Goal: Task Accomplishment & Management: Complete application form

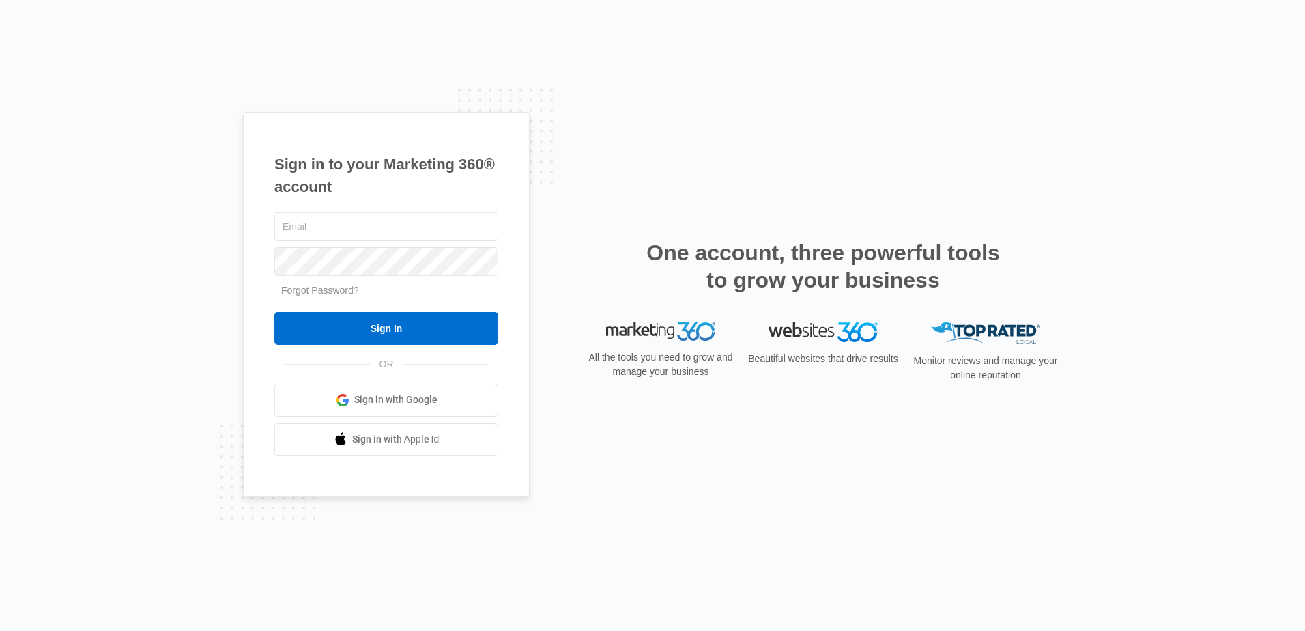
type input "[EMAIL_ADDRESS][DOMAIN_NAME]"
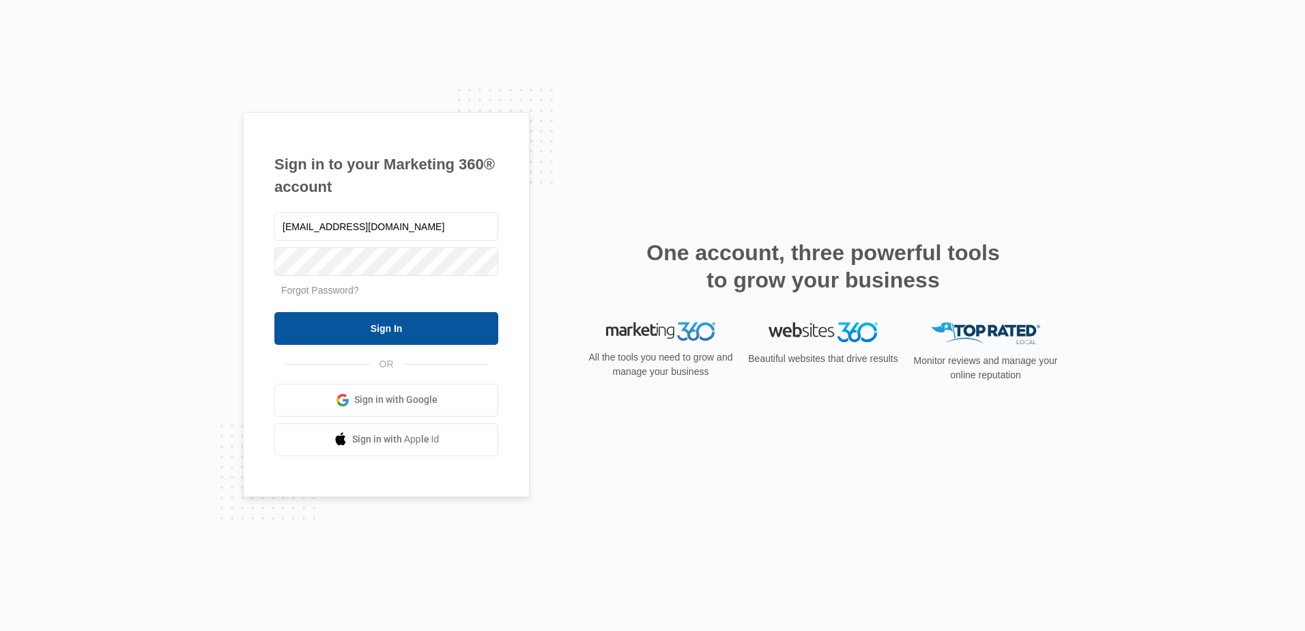
click at [413, 330] on input "Sign In" at bounding box center [386, 328] width 224 height 33
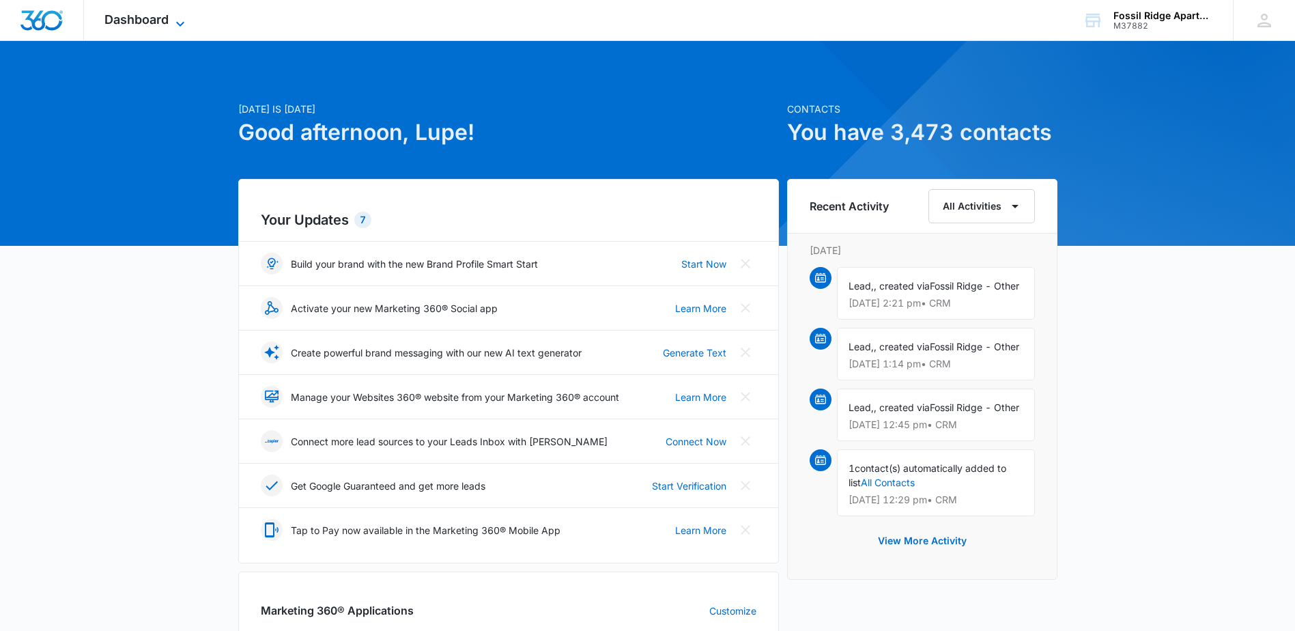
click at [176, 18] on icon at bounding box center [180, 24] width 16 height 16
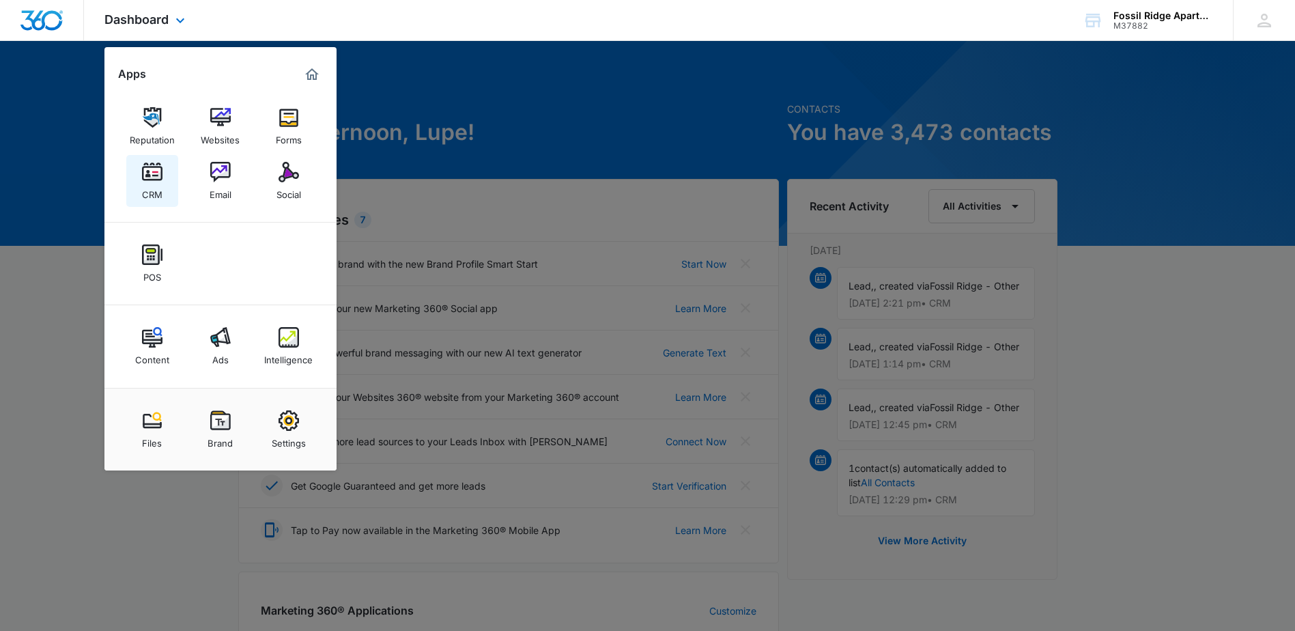
click at [151, 184] on div "CRM" at bounding box center [152, 191] width 20 height 18
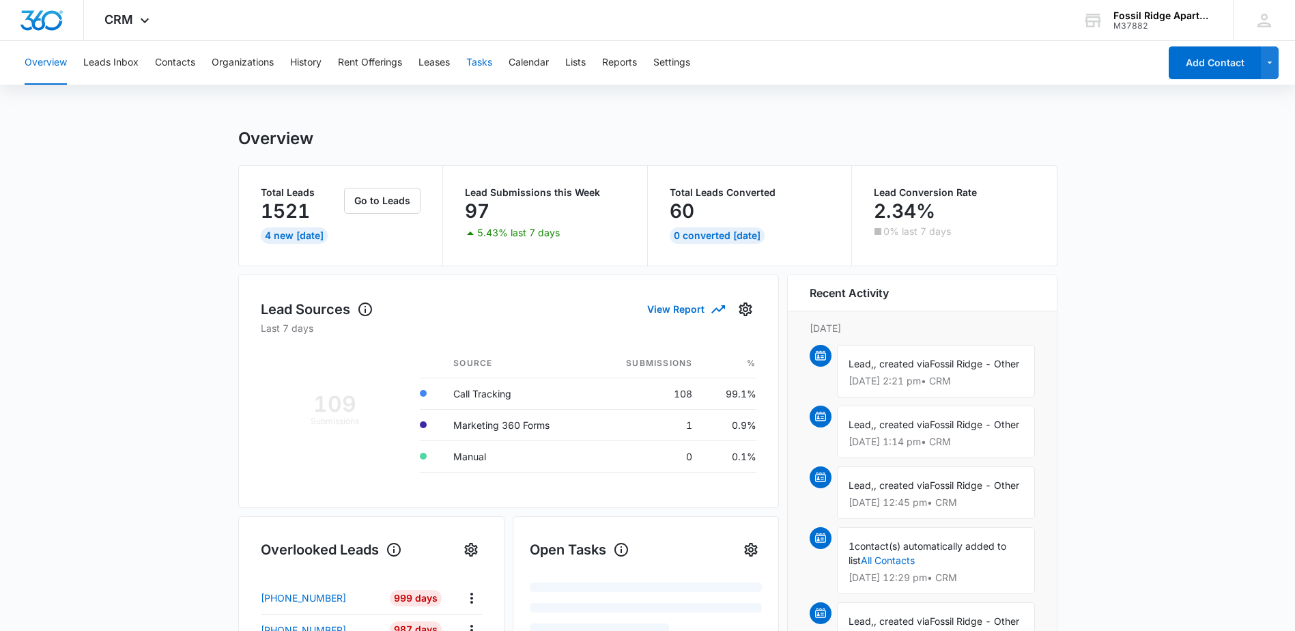
click at [478, 66] on button "Tasks" at bounding box center [479, 63] width 26 height 44
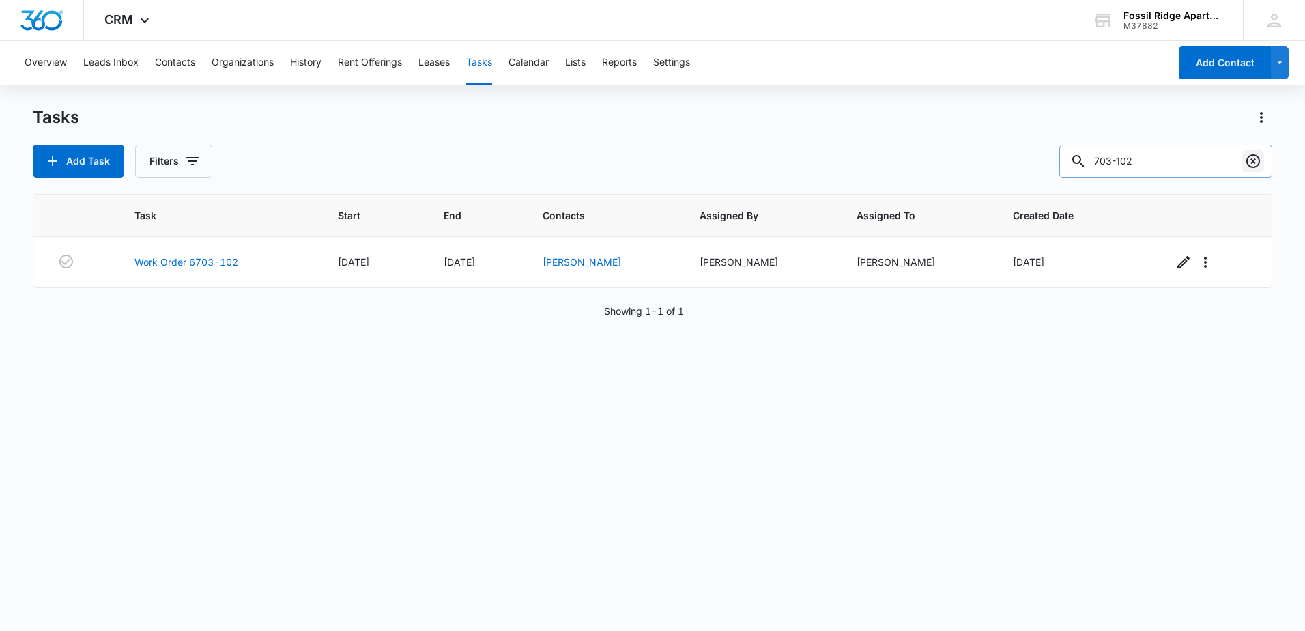
click at [1249, 158] on icon "Clear" at bounding box center [1253, 161] width 16 height 16
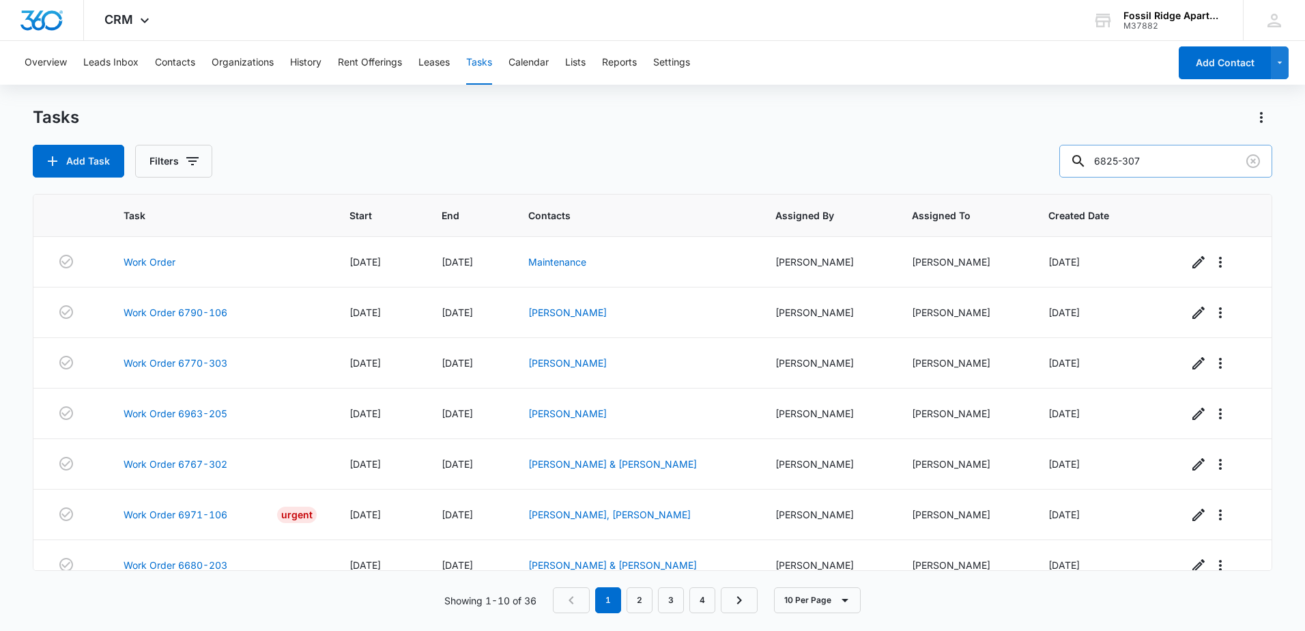
type input "6825-307"
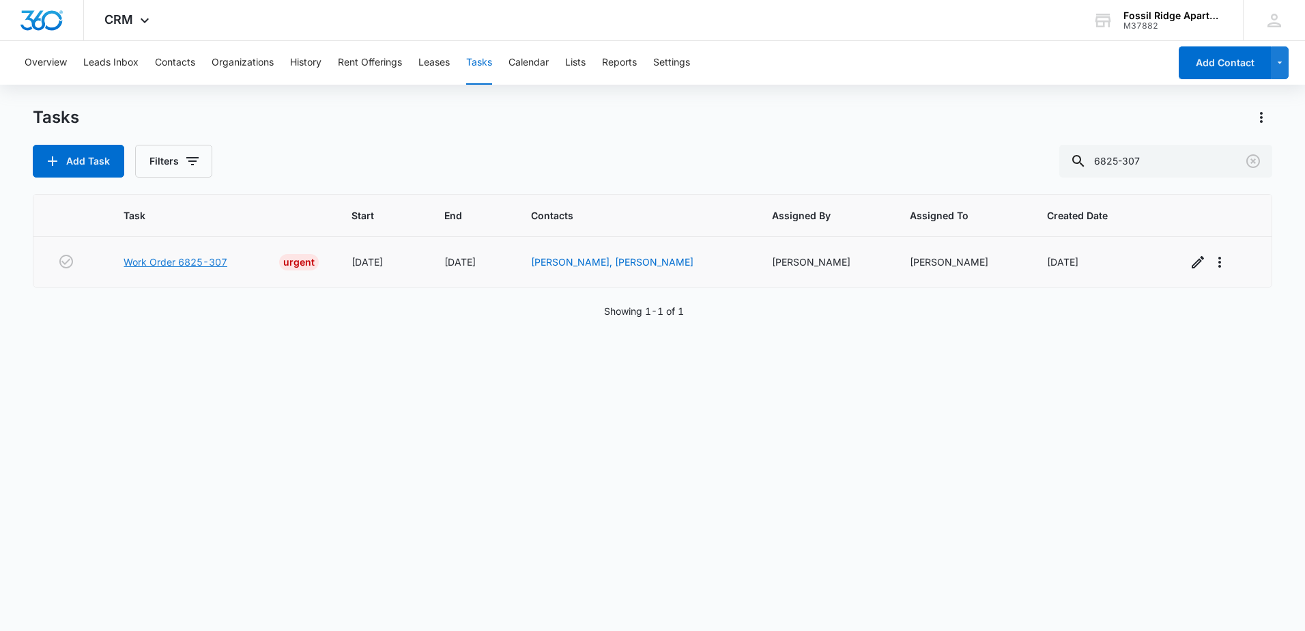
click at [195, 266] on link "Work Order 6825-307" at bounding box center [176, 262] width 104 height 14
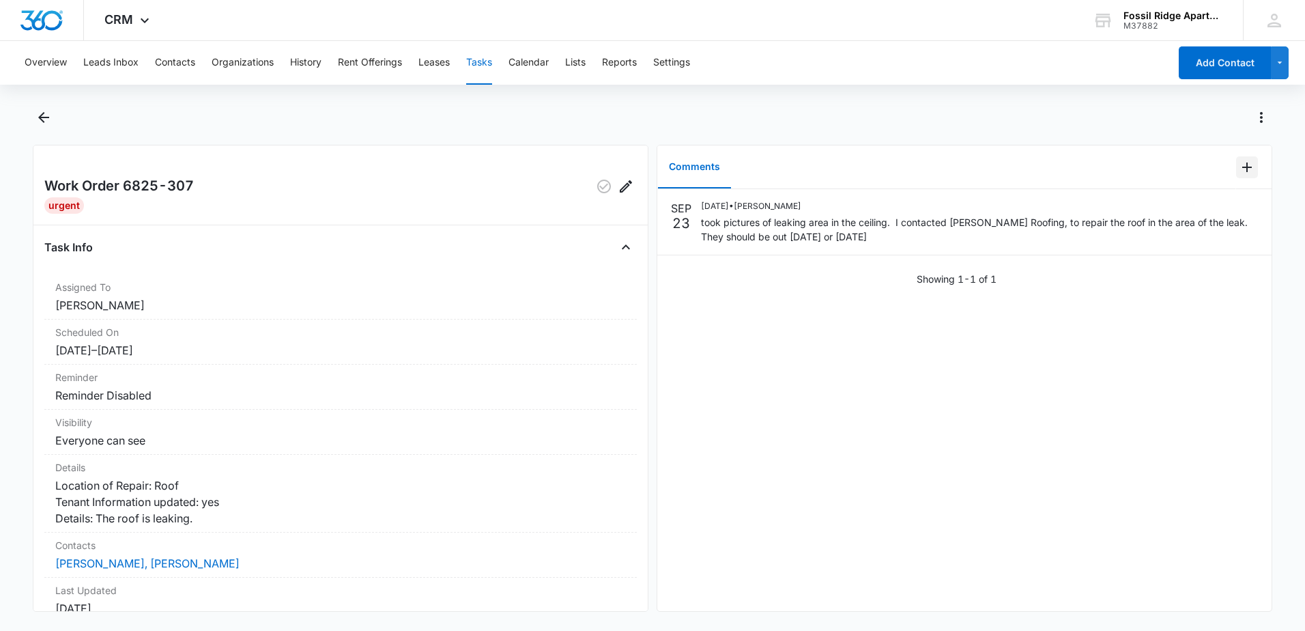
click at [1239, 165] on icon "Add Comment" at bounding box center [1247, 167] width 16 height 16
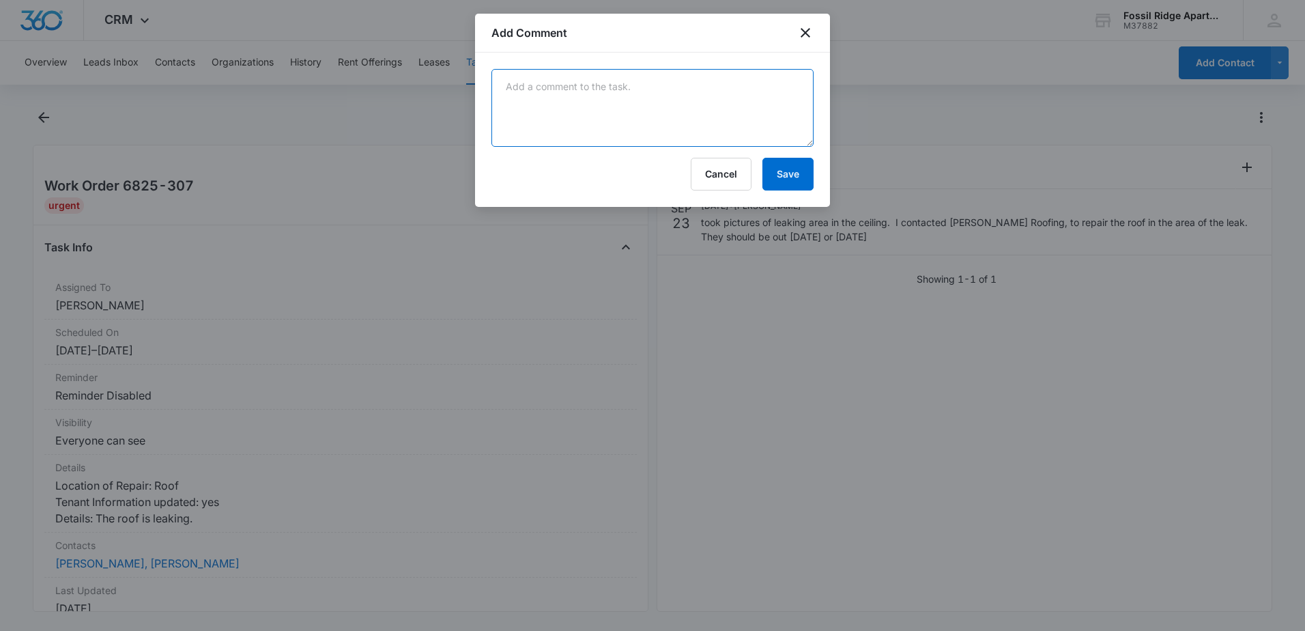
click at [657, 84] on textarea at bounding box center [653, 108] width 322 height 78
type textarea "Leo- please contact Bob Behrends again to follow up on this."
click at [795, 167] on button "Save" at bounding box center [788, 174] width 51 height 33
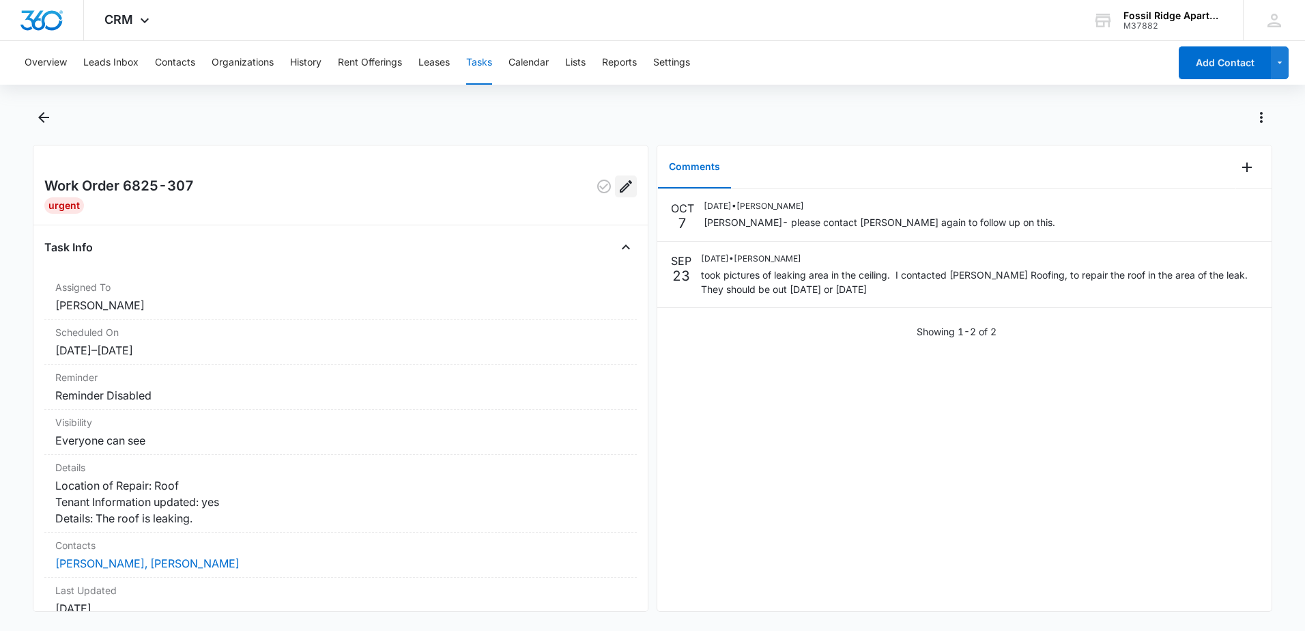
click at [625, 183] on button "Edit" at bounding box center [626, 186] width 22 height 22
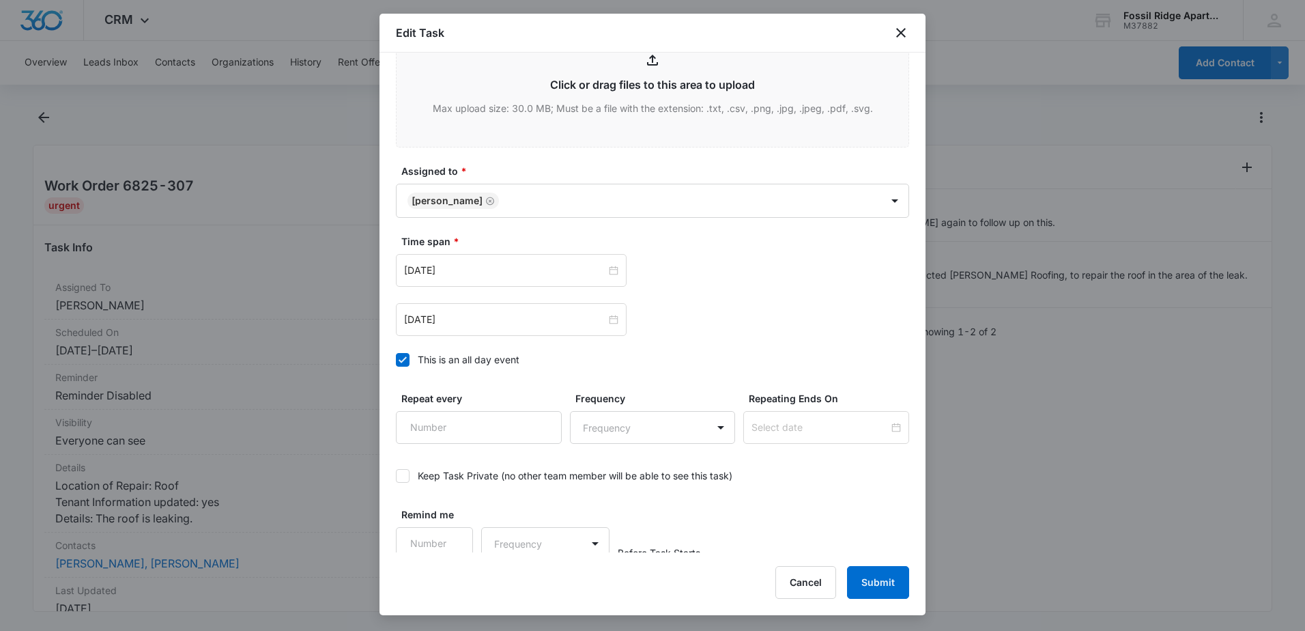
scroll to position [661, 0]
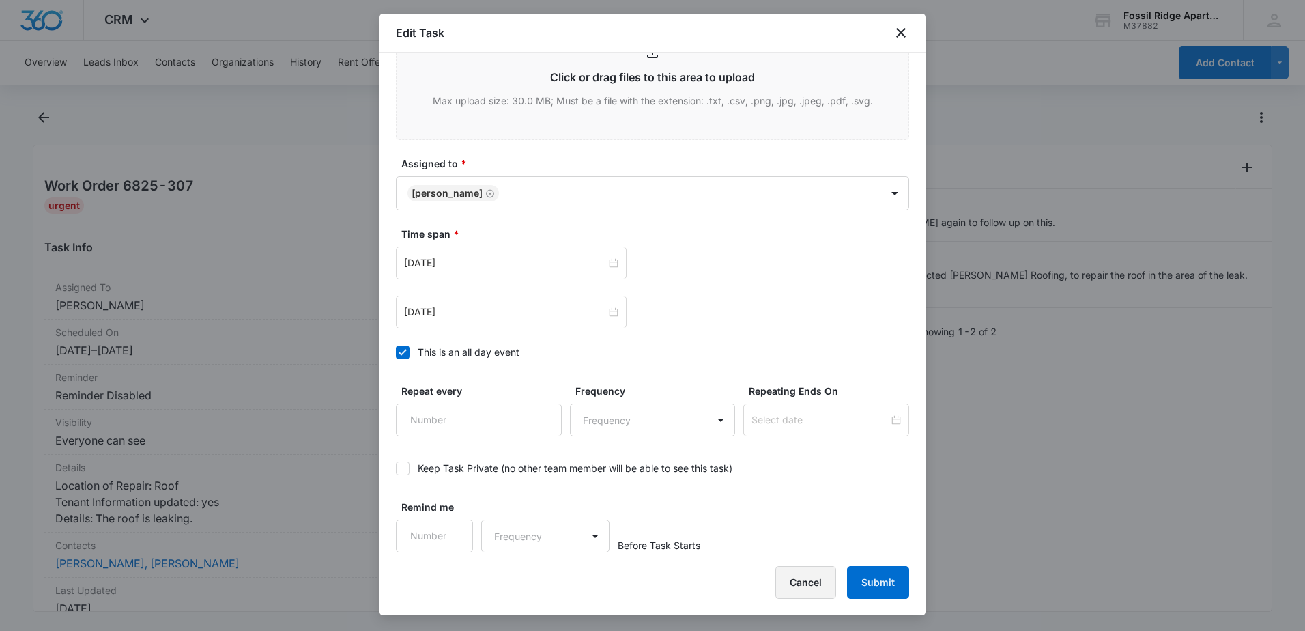
click at [787, 584] on button "Cancel" at bounding box center [806, 582] width 61 height 33
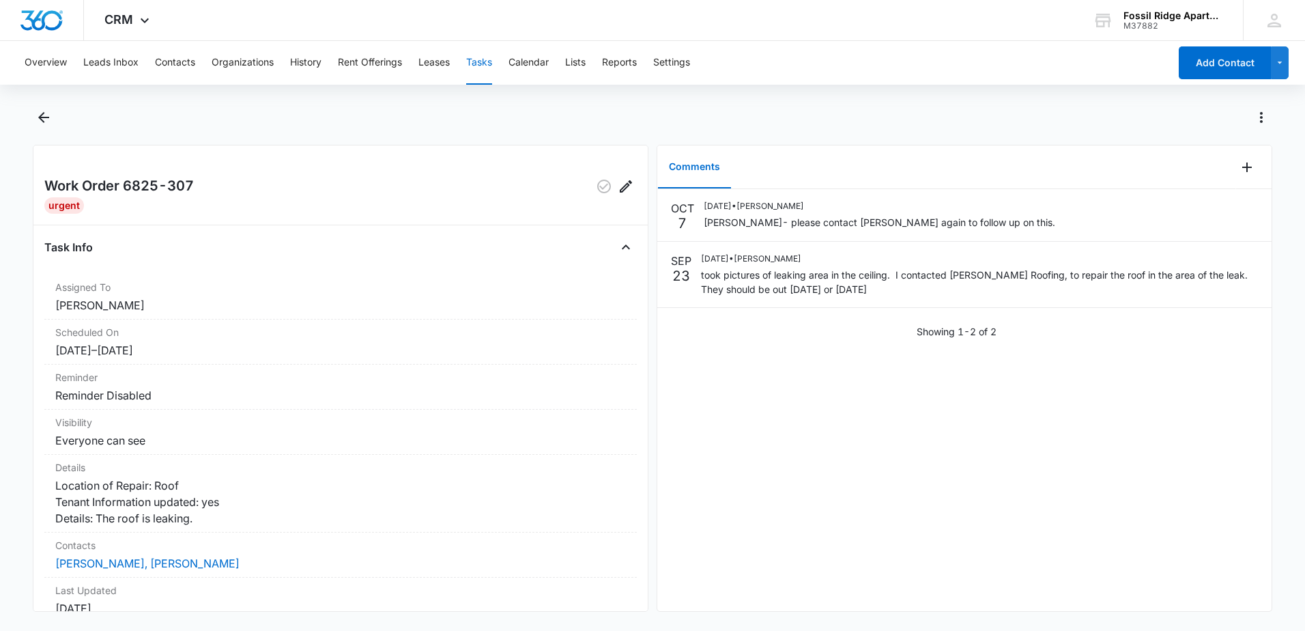
click at [491, 62] on button "Tasks" at bounding box center [479, 63] width 26 height 44
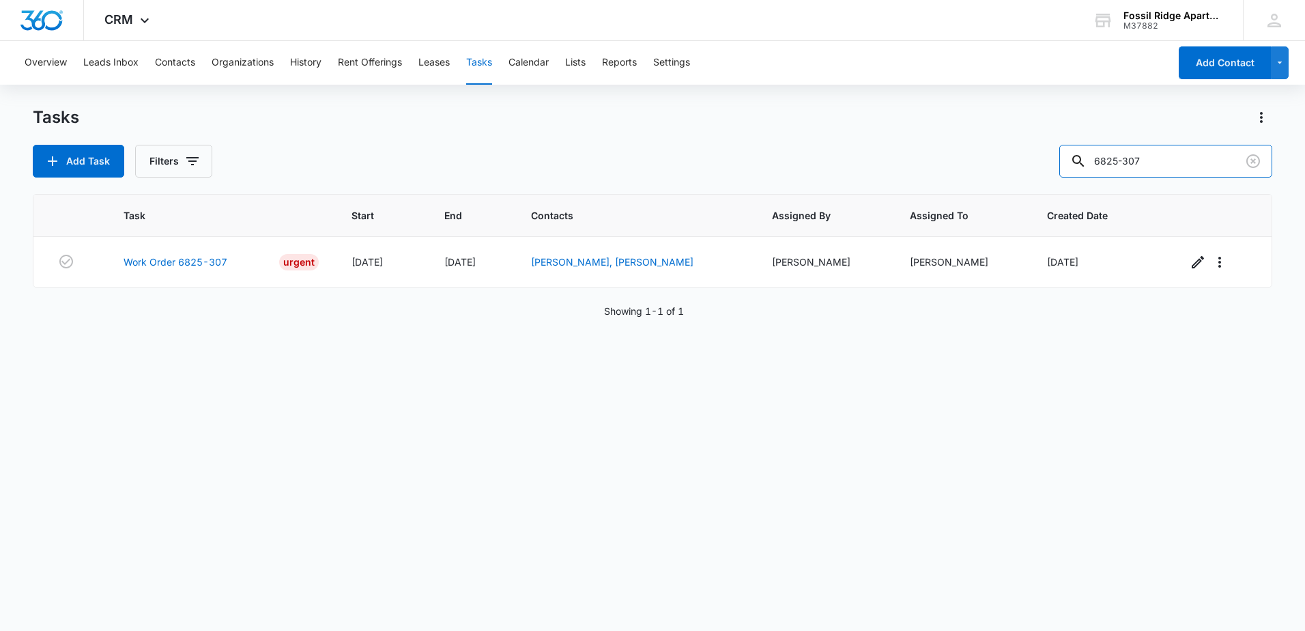
drag, startPoint x: 1158, startPoint y: 158, endPoint x: 1010, endPoint y: 154, distance: 147.5
click at [1010, 154] on div "Add Task Filters 6825-307" at bounding box center [653, 161] width 1240 height 33
type input "6900"
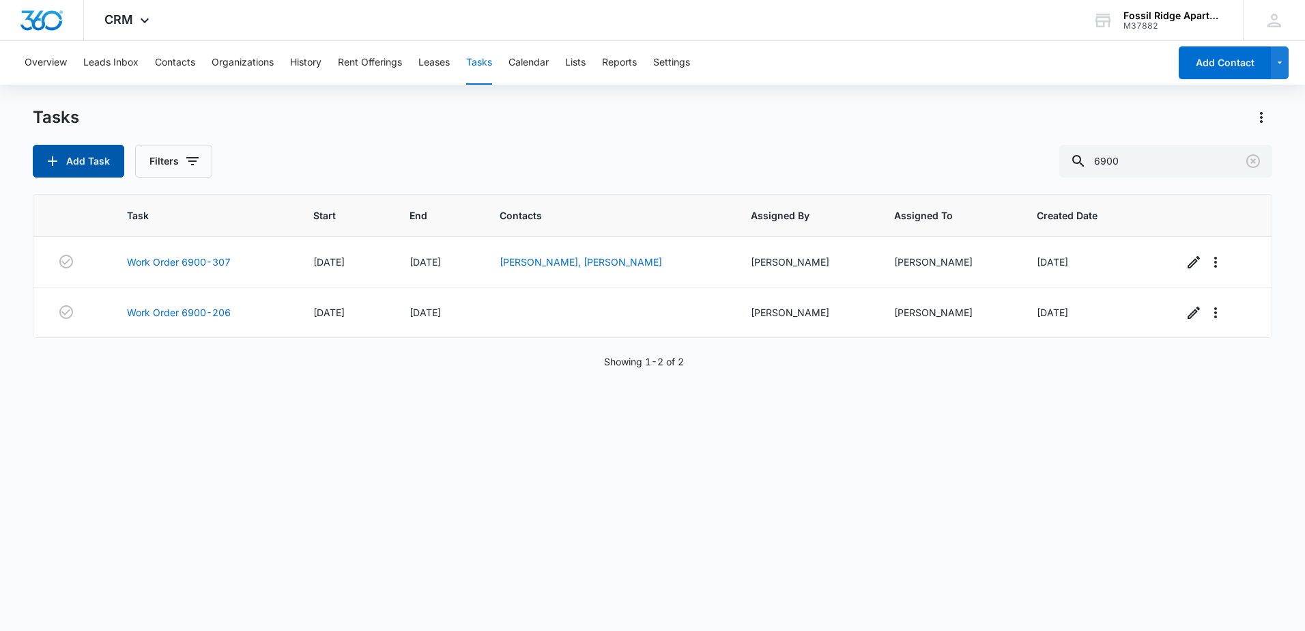
click at [76, 160] on button "Add Task" at bounding box center [78, 161] width 91 height 33
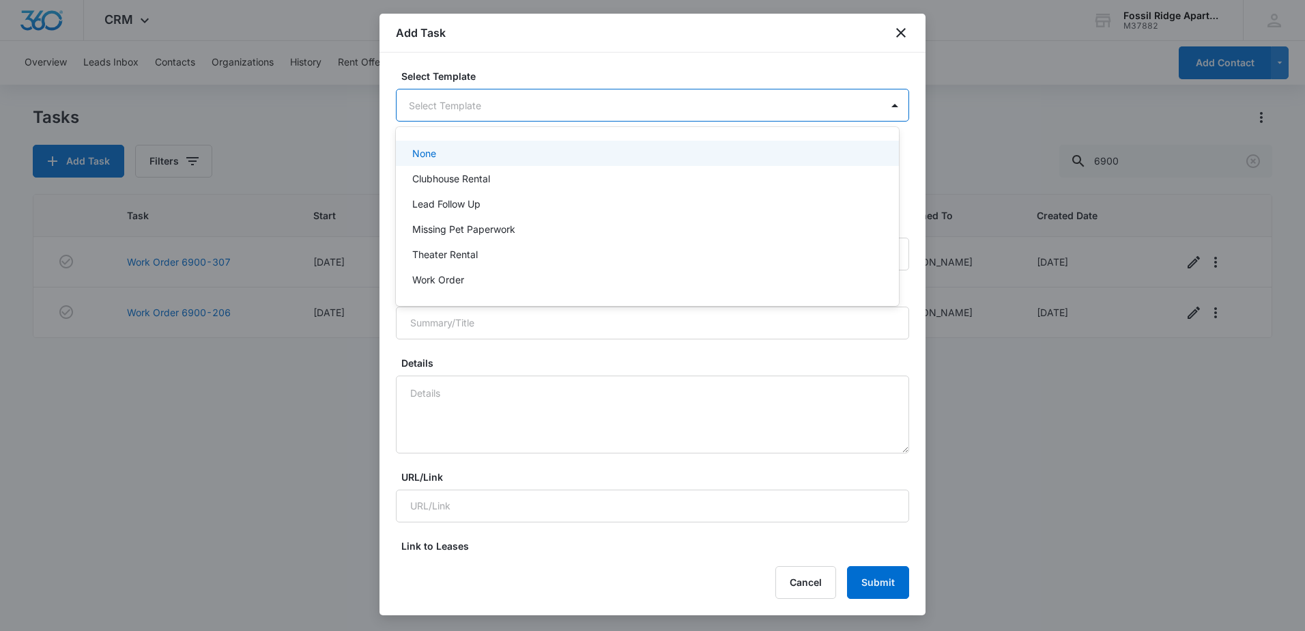
click at [591, 107] on body "CRM Apps Reputation Websites Forms CRM Email Social POS Content Ads Intelligenc…" at bounding box center [652, 315] width 1305 height 631
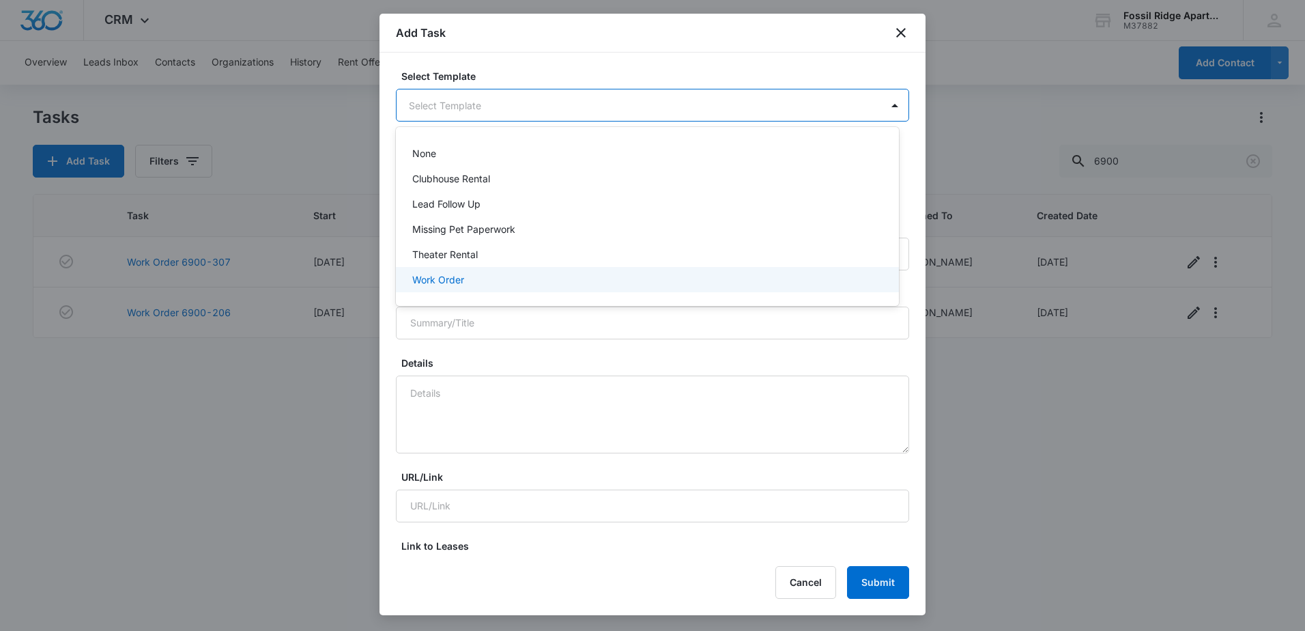
click at [460, 274] on p "Work Order" at bounding box center [438, 279] width 52 height 14
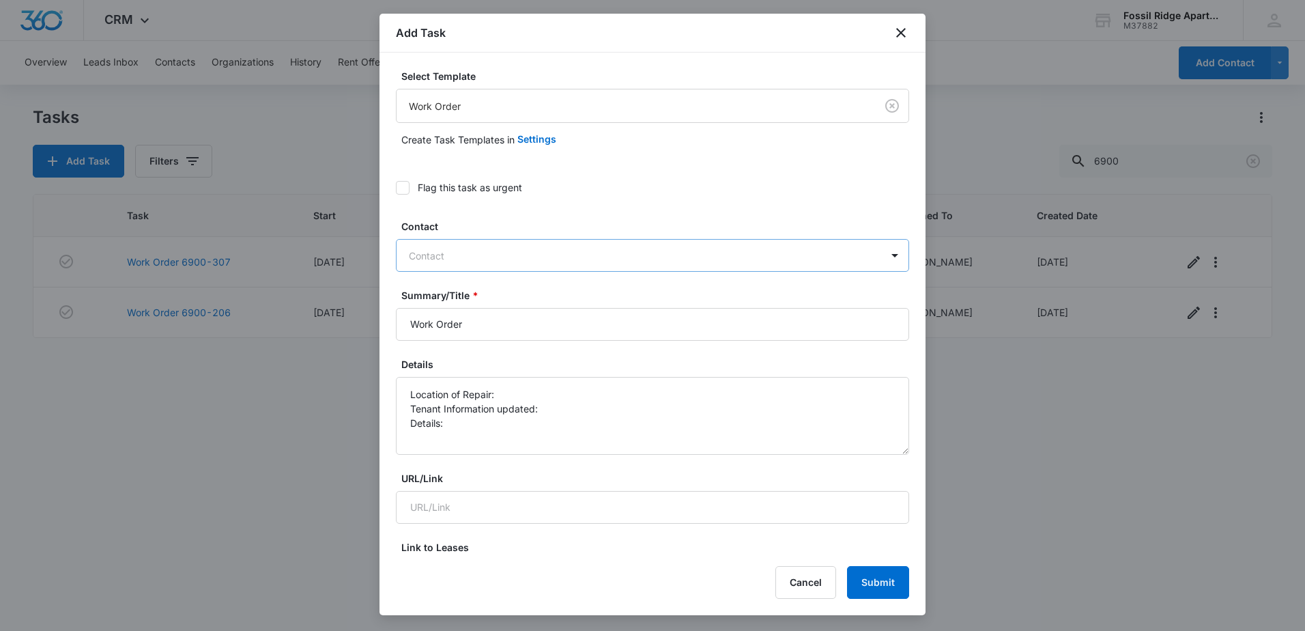
click at [513, 260] on div at bounding box center [644, 255] width 471 height 17
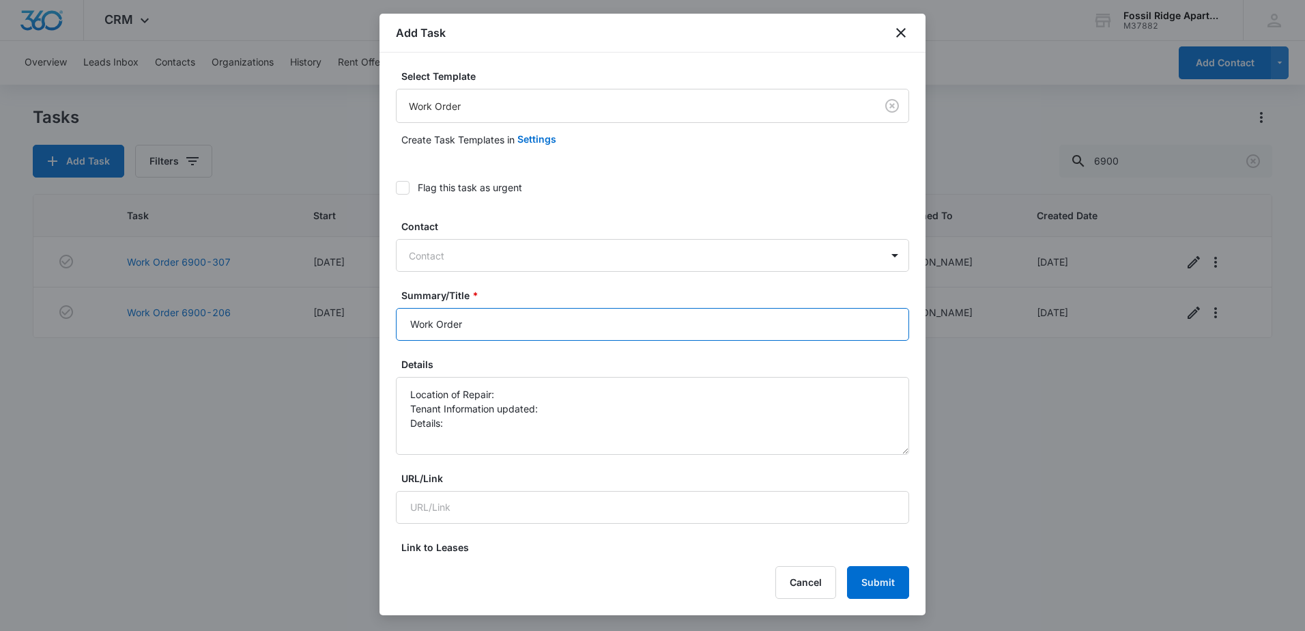
click at [513, 320] on input "Work Order" at bounding box center [652, 324] width 513 height 33
type input "Work Order- 6900"
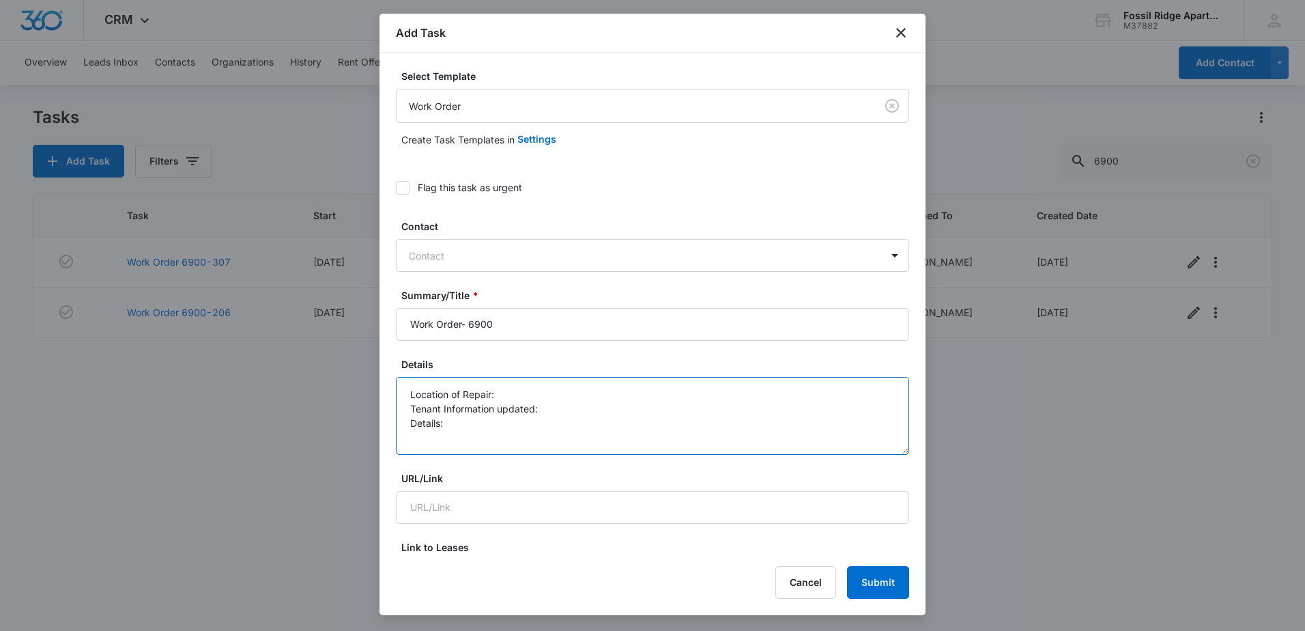
click at [547, 387] on textarea "Location of Repair: Tenant Information updated: Details:" at bounding box center [652, 416] width 513 height 78
click at [539, 434] on textarea "Location of Repair: breezeway Tenant Information updated: Details:" at bounding box center [652, 416] width 513 height 78
click at [541, 421] on textarea "Location of Repair: breezeway Tenant Information updated: Details:" at bounding box center [652, 416] width 513 height 78
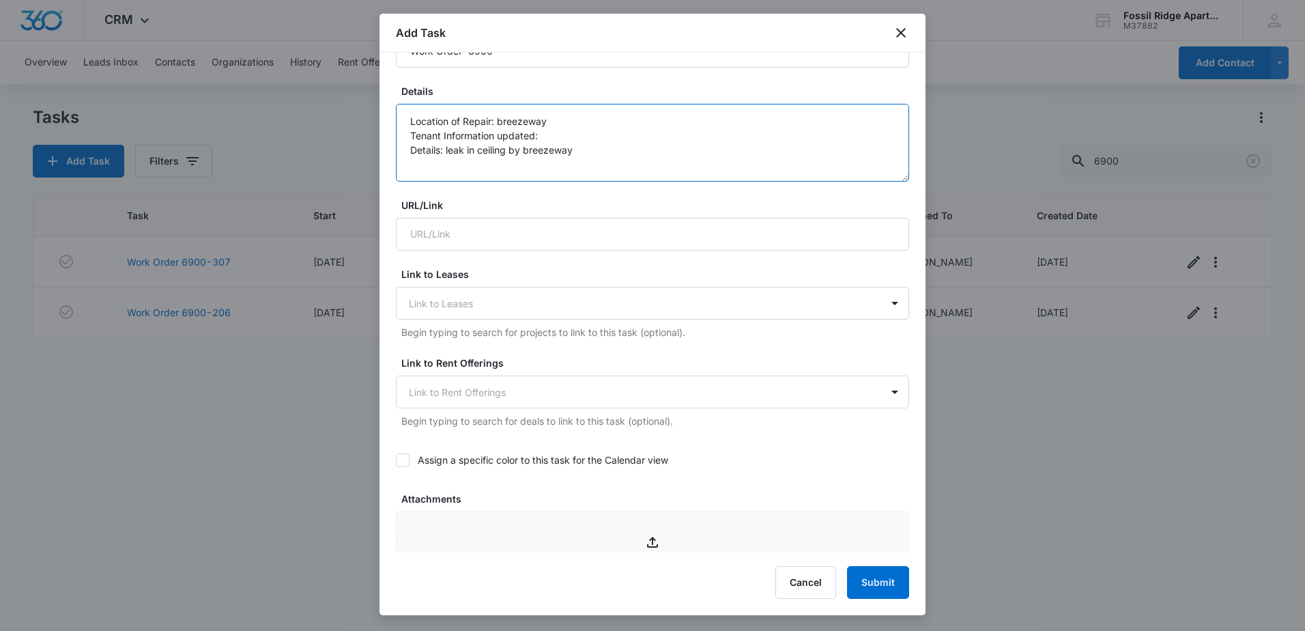
scroll to position [546, 0]
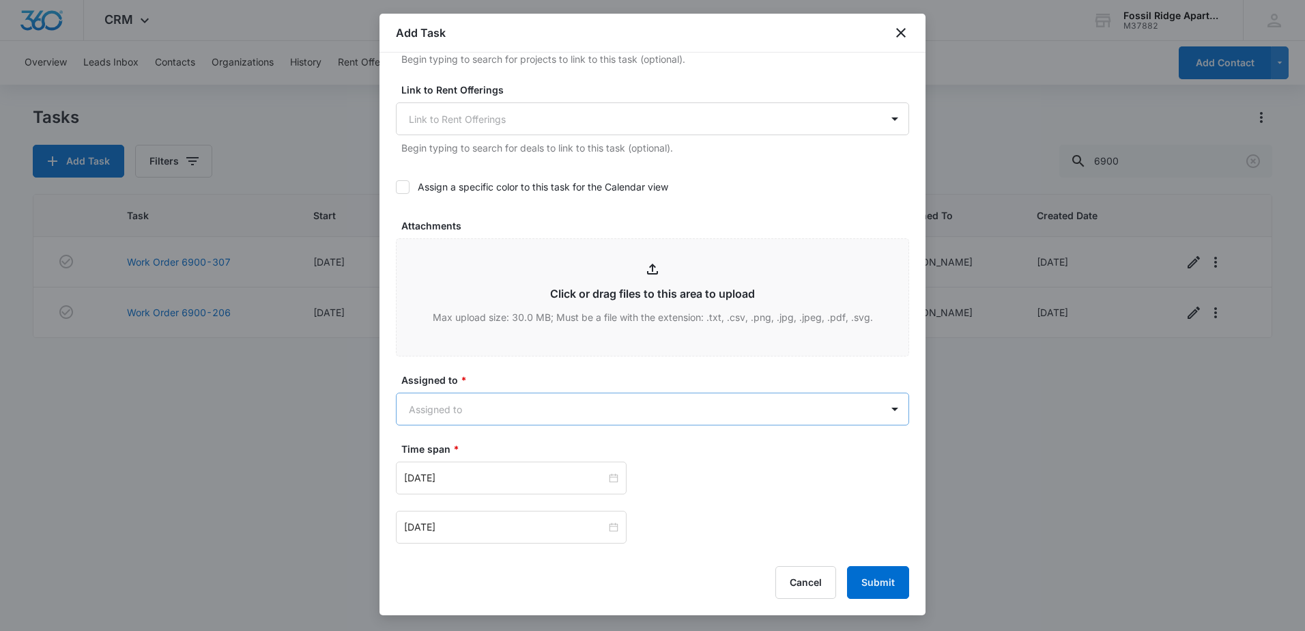
type textarea "Location of Repair: breezeway Tenant Information updated: Details: leak in ceil…"
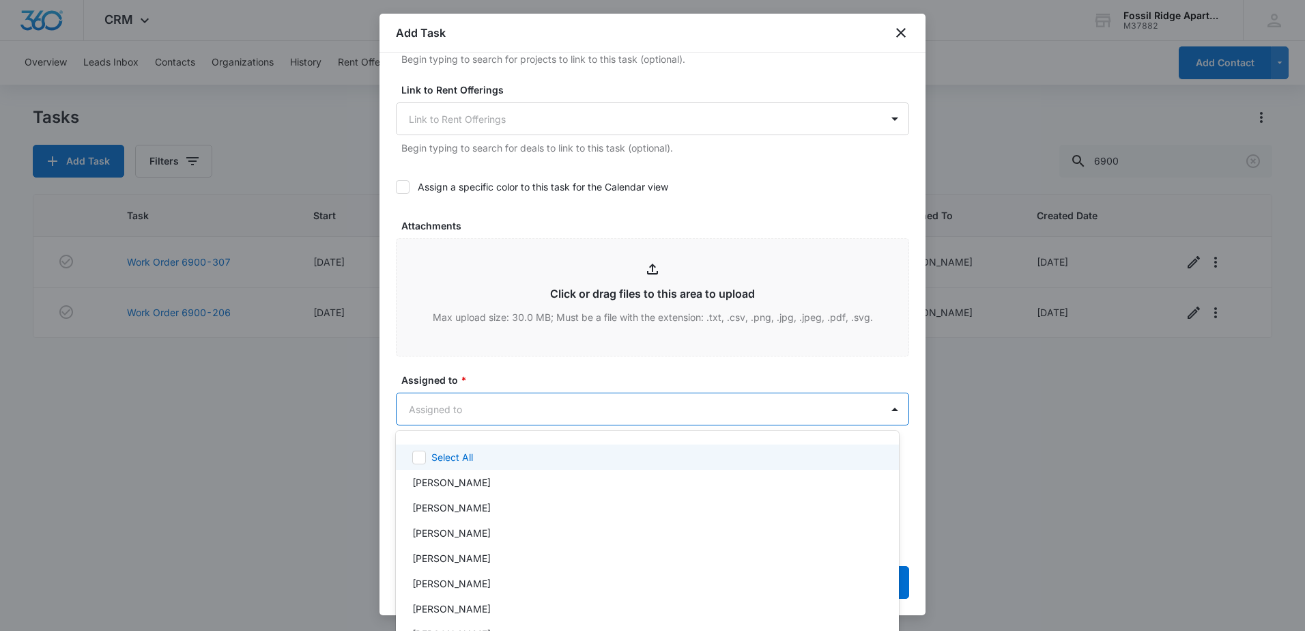
click at [478, 405] on body "CRM Apps Reputation Websites Forms CRM Email Social POS Content Ads Intelligenc…" at bounding box center [652, 315] width 1305 height 631
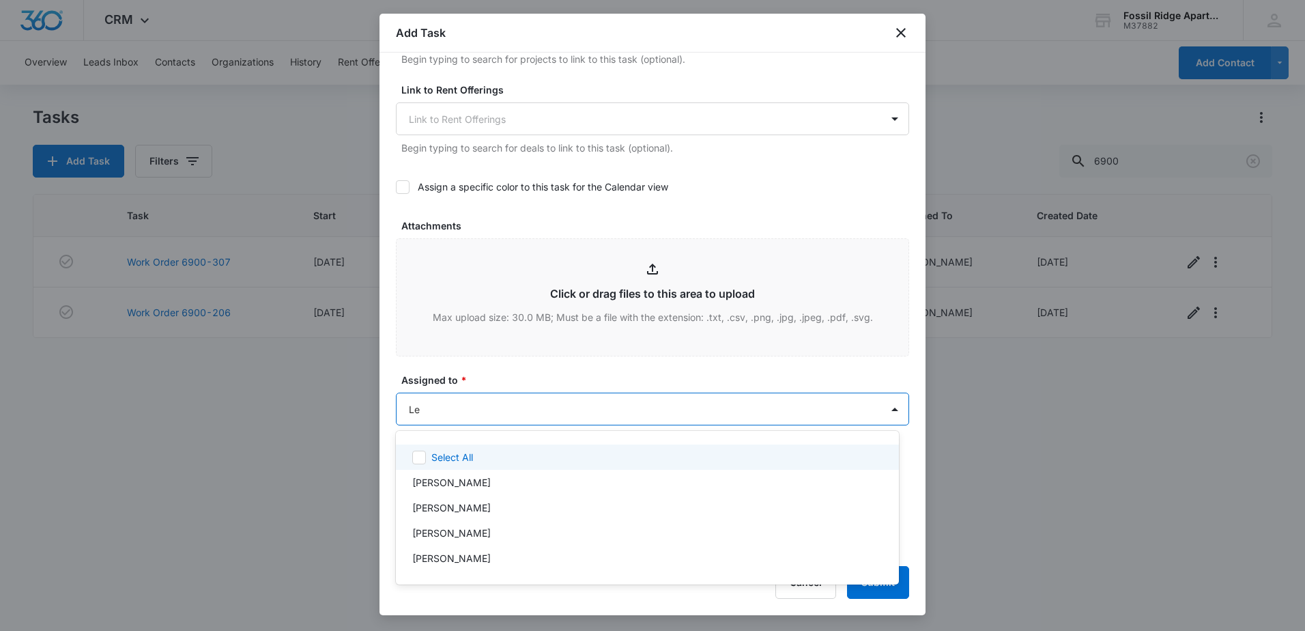
type input "Leo"
click at [481, 457] on div "[PERSON_NAME]" at bounding box center [646, 457] width 468 height 14
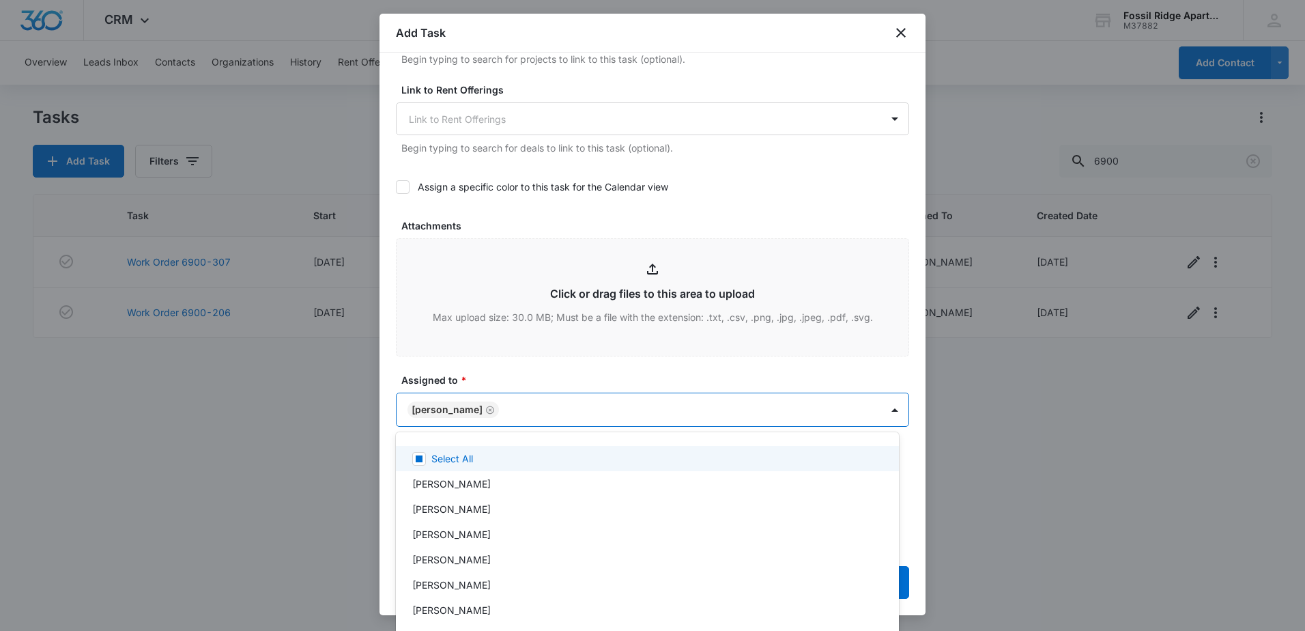
click at [590, 351] on div at bounding box center [652, 315] width 1305 height 631
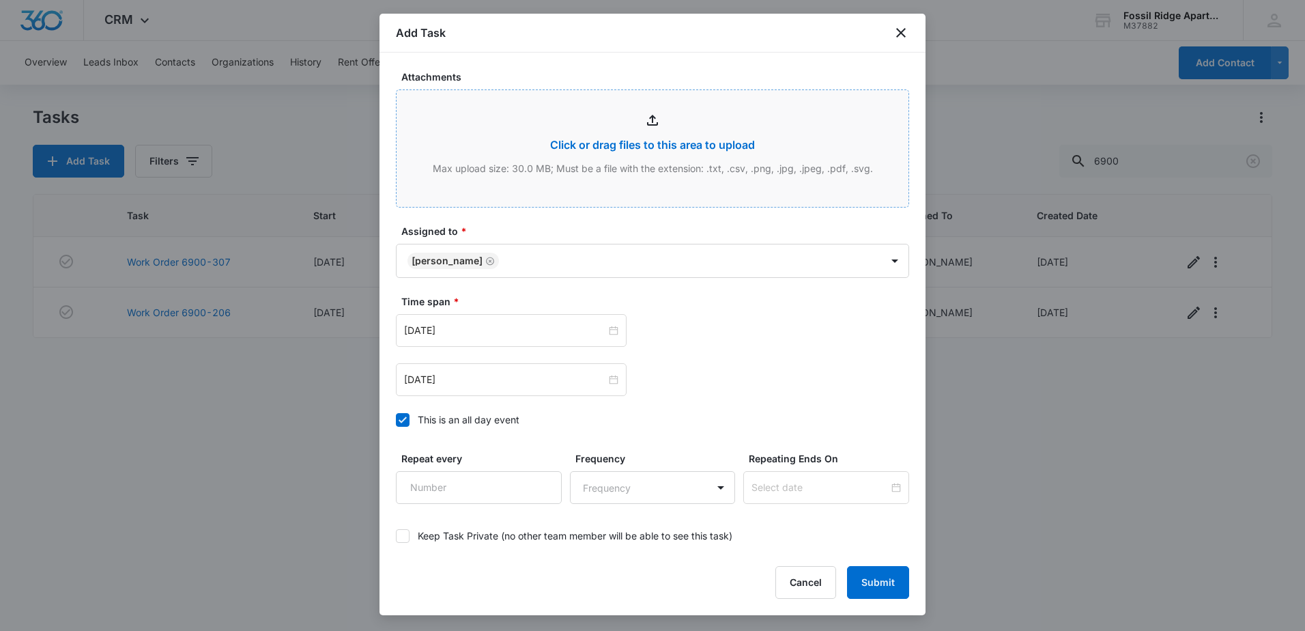
scroll to position [751, 0]
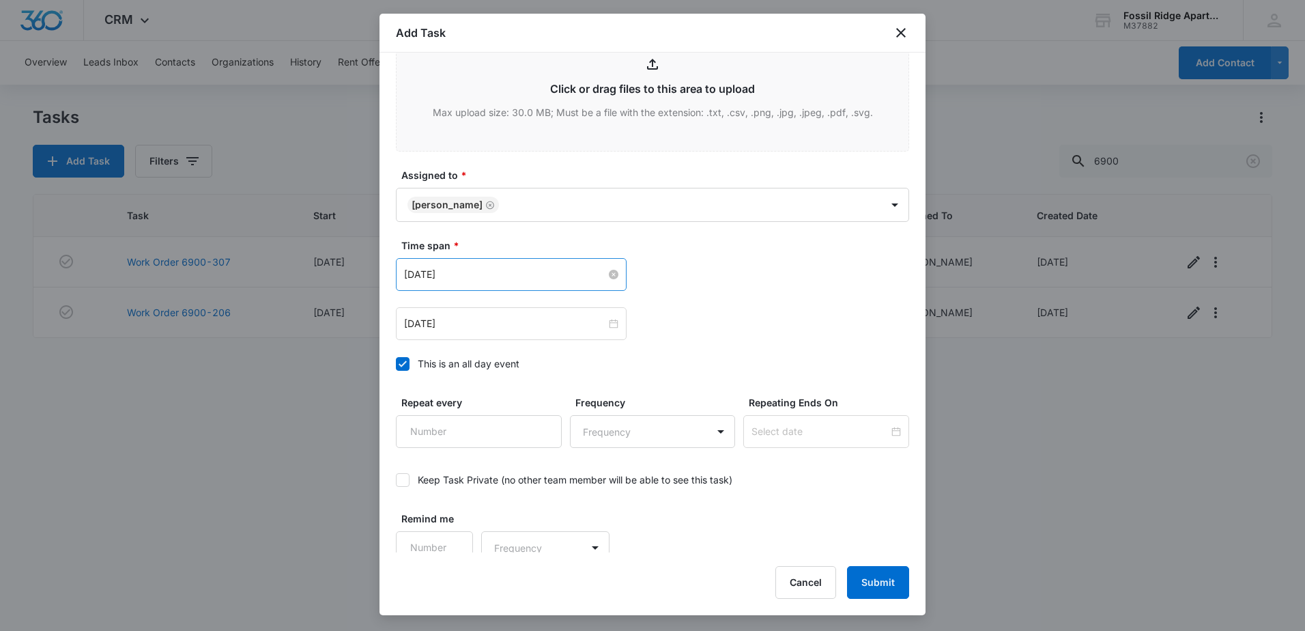
click at [504, 270] on input "Apr 2, 2024" at bounding box center [505, 274] width 202 height 15
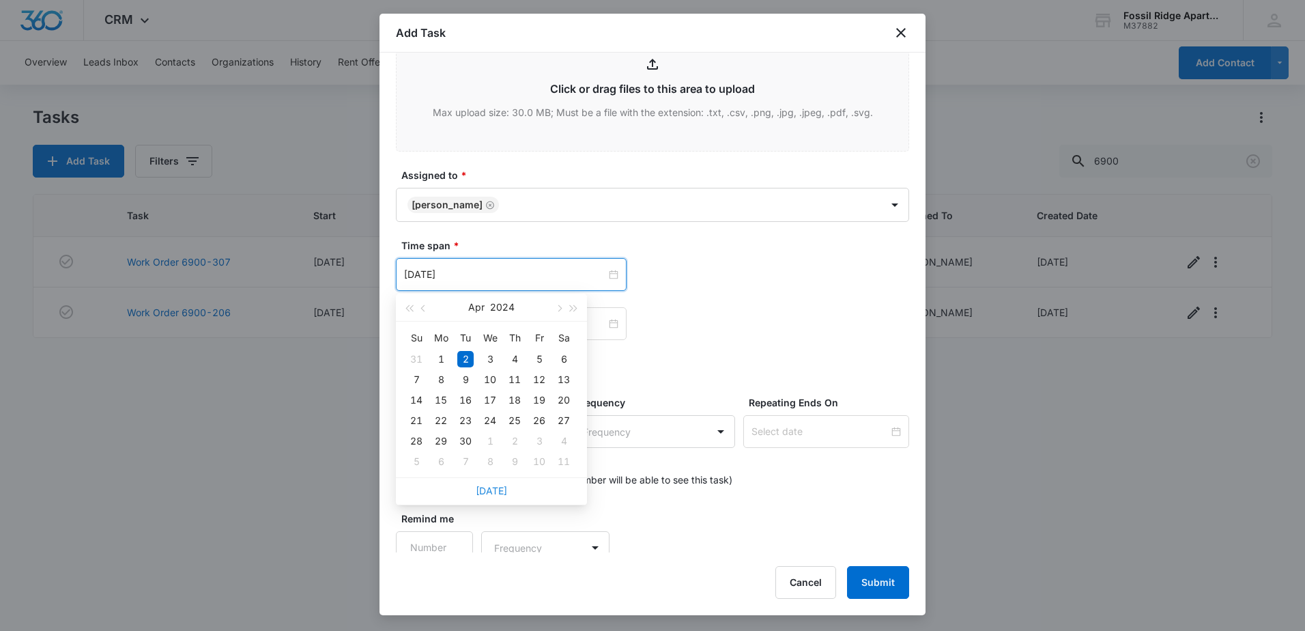
click at [481, 489] on link "Today" at bounding box center [491, 491] width 31 height 12
type input "Oct 7, 2025"
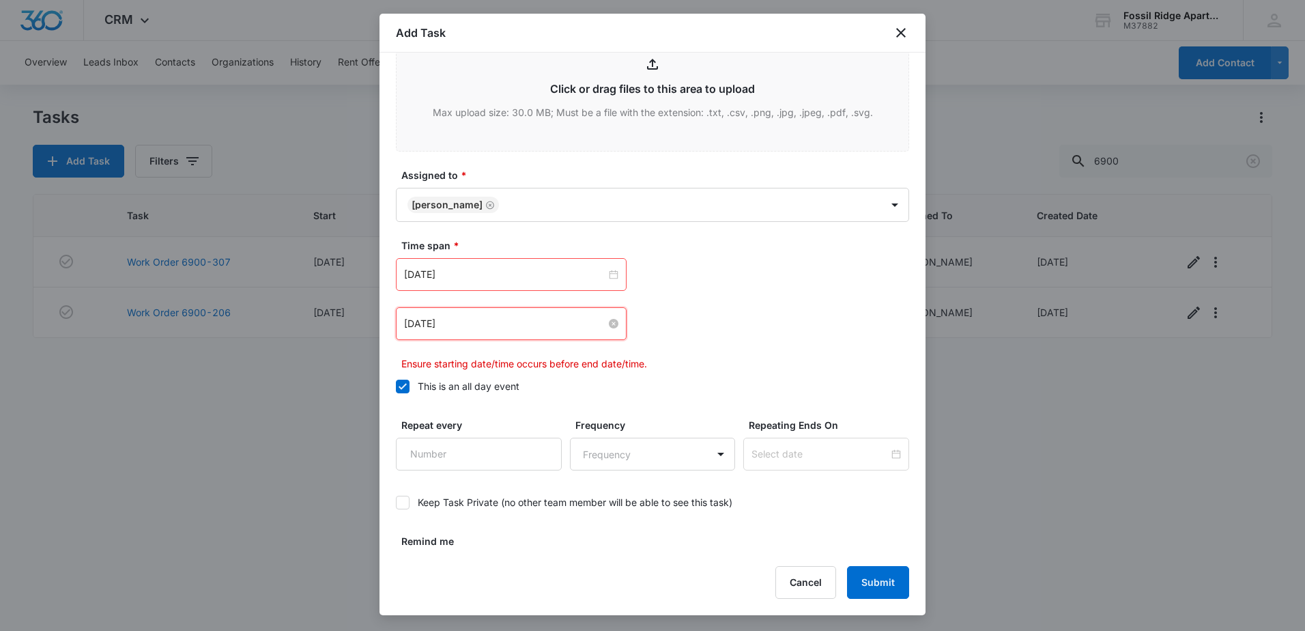
click at [470, 317] on input "Apr 2, 2024" at bounding box center [505, 323] width 202 height 15
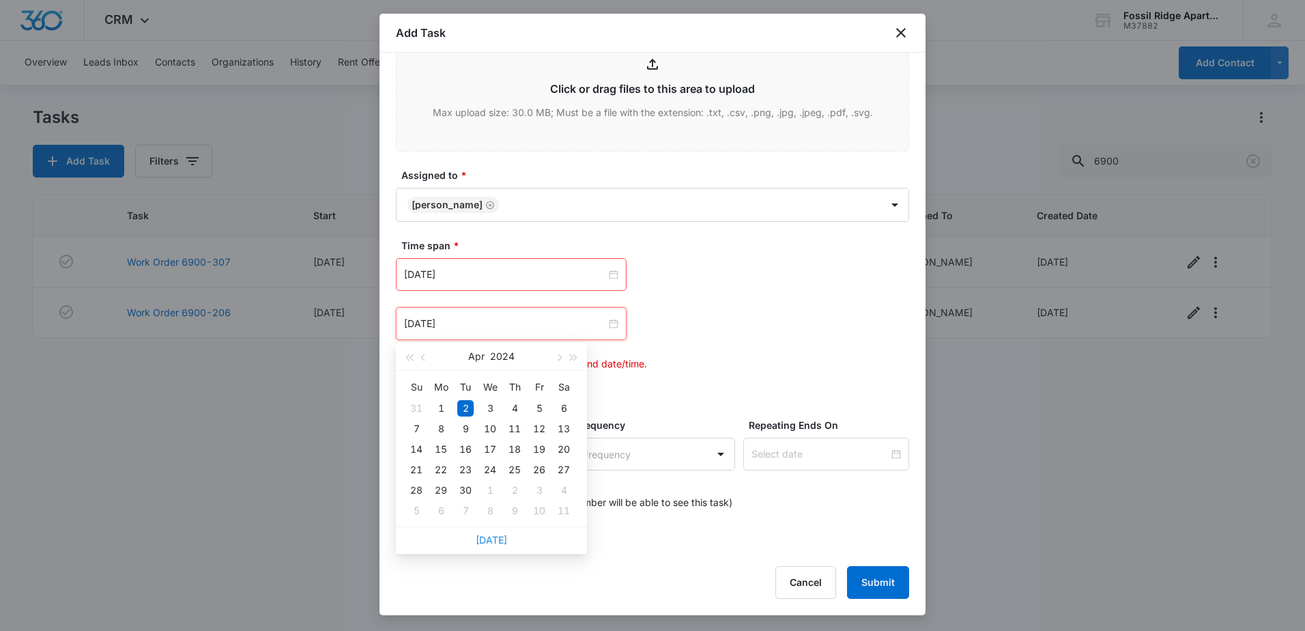
click at [482, 541] on link "Today" at bounding box center [491, 540] width 31 height 12
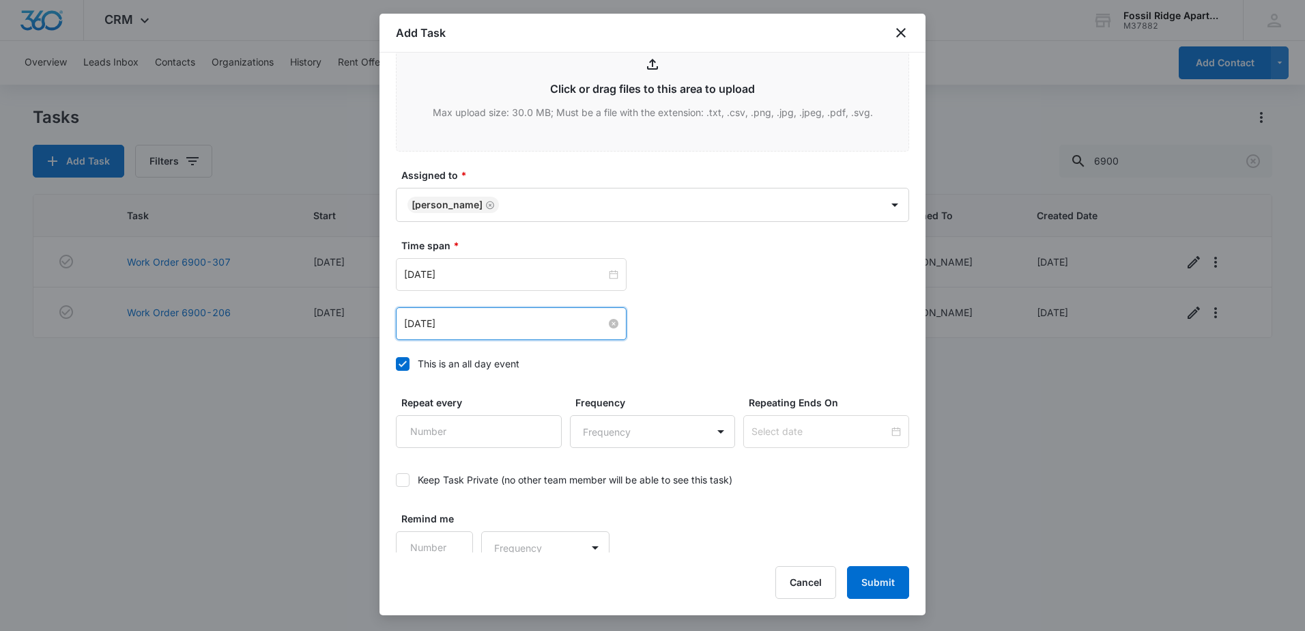
click at [505, 323] on input "Oct 7, 2025" at bounding box center [505, 323] width 202 height 15
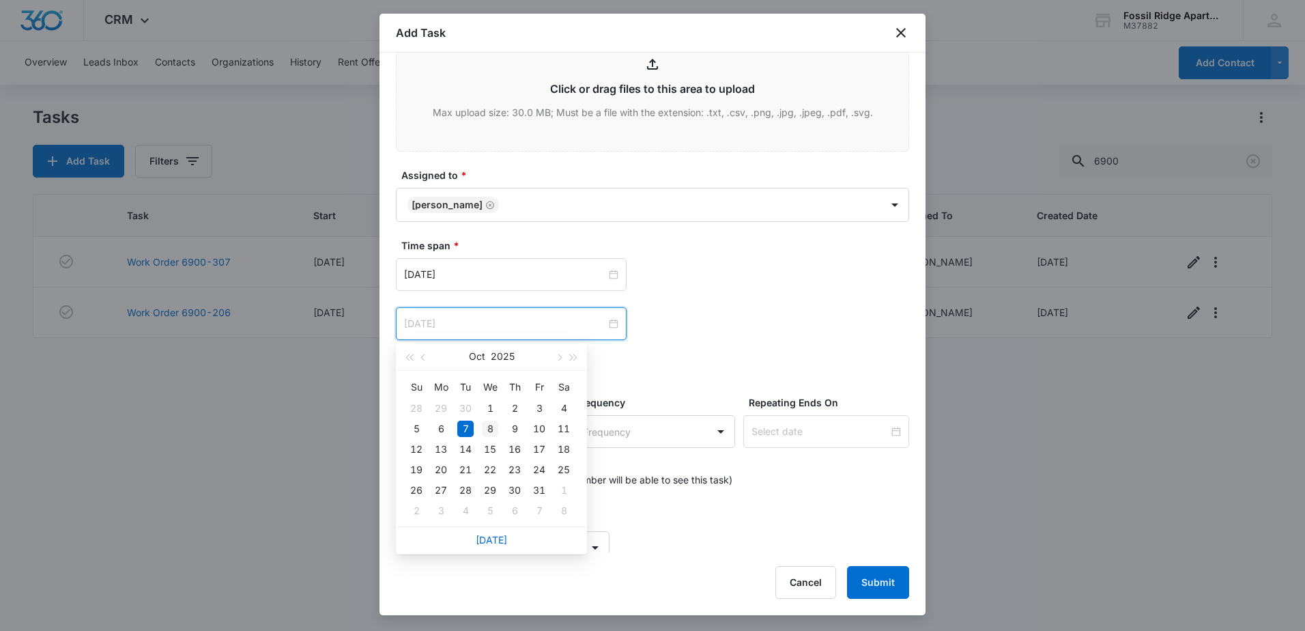
type input "Oct 8, 2025"
click at [485, 425] on div "8" at bounding box center [490, 429] width 16 height 16
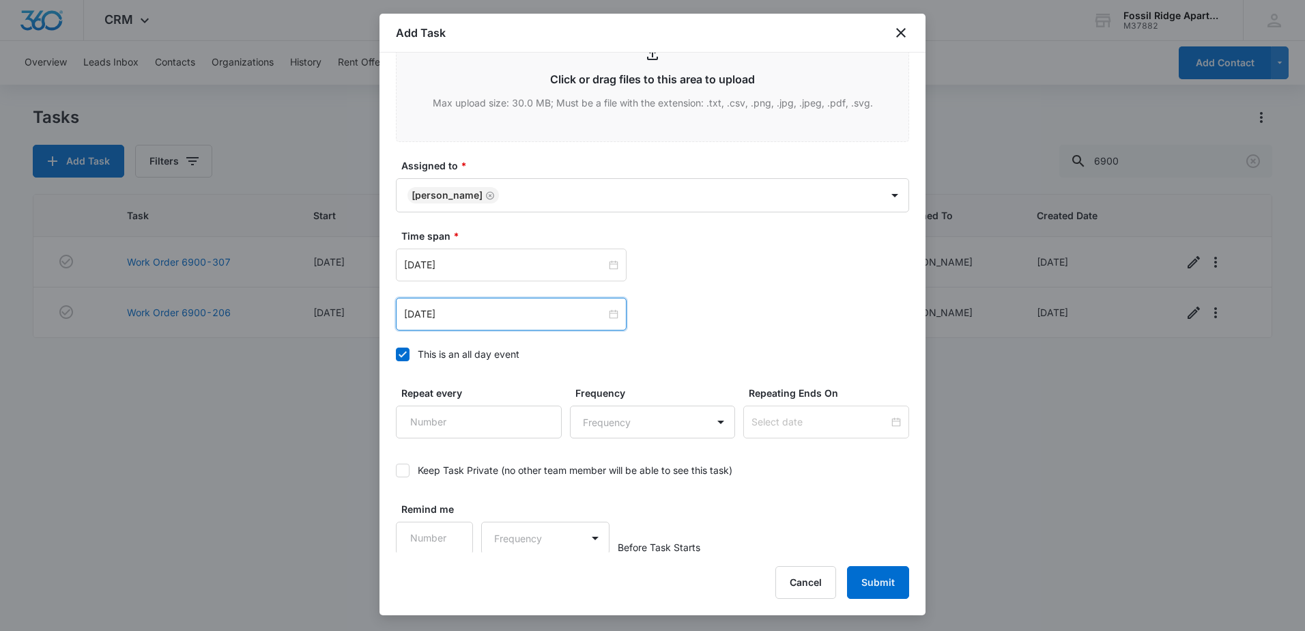
scroll to position [763, 0]
click at [876, 586] on button "Submit" at bounding box center [878, 582] width 62 height 33
